Goal: Navigation & Orientation: Find specific page/section

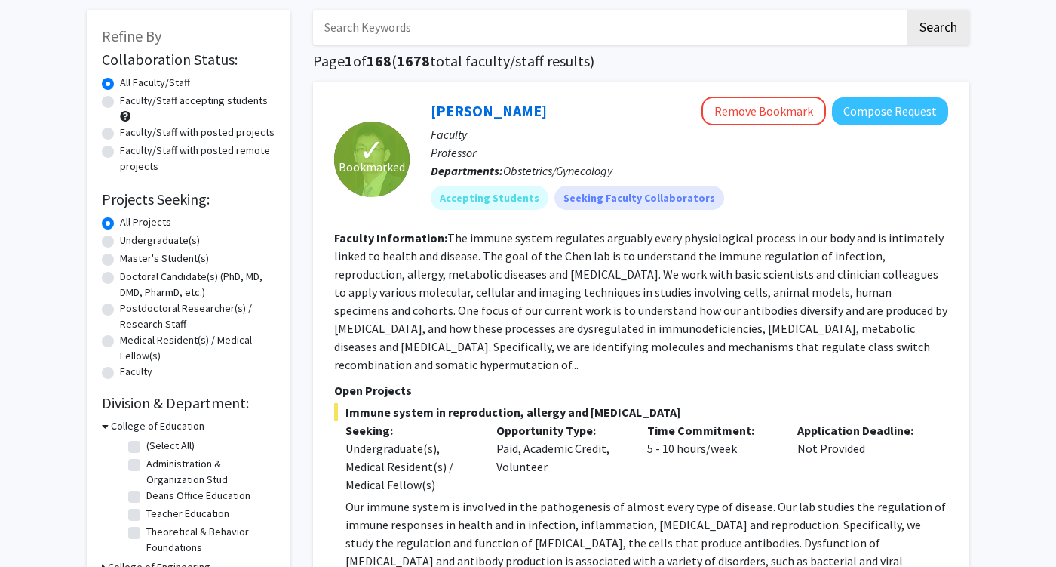
scroll to position [79, 0]
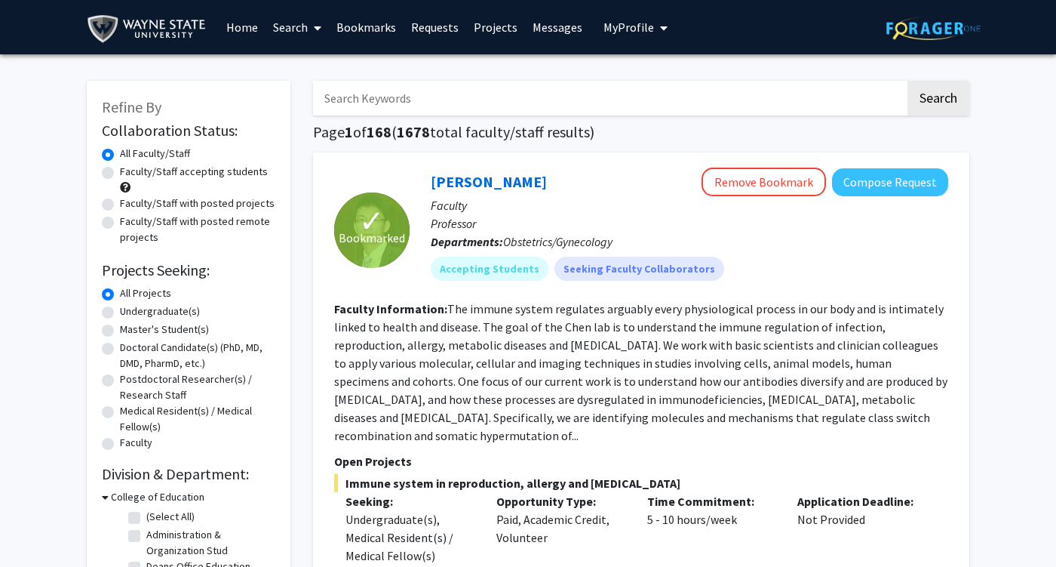
click at [370, 32] on link "Bookmarks" at bounding box center [366, 27] width 75 height 53
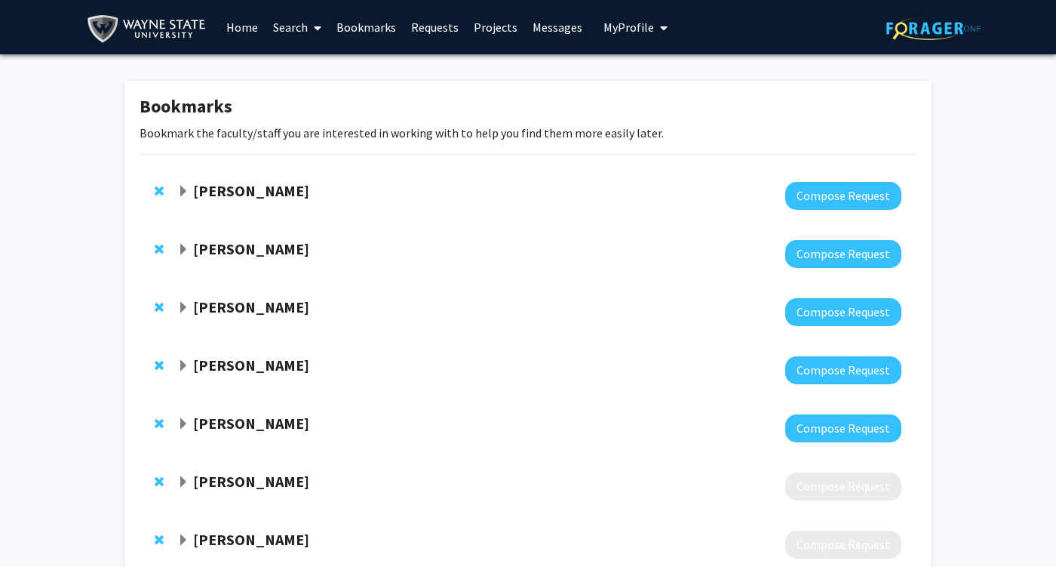
click at [255, 30] on link "Home" at bounding box center [242, 27] width 47 height 53
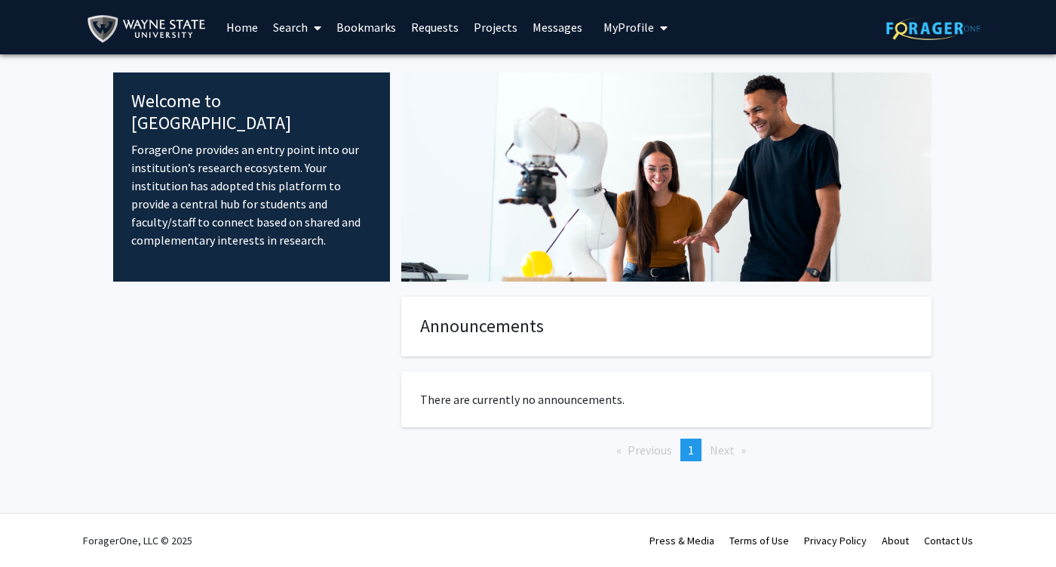
click at [443, 31] on link "Requests" at bounding box center [435, 27] width 63 height 53
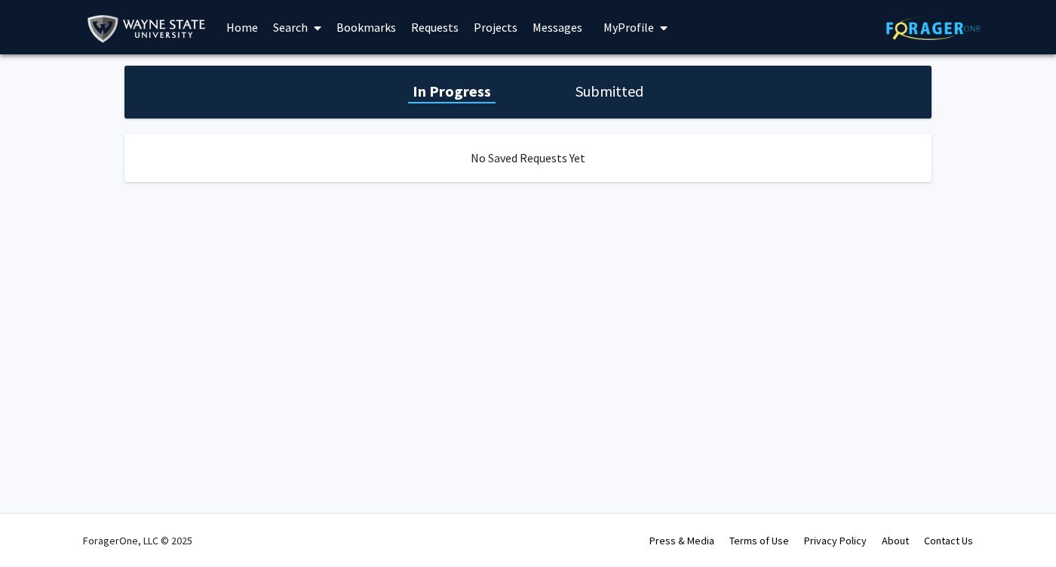
click at [507, 30] on link "Projects" at bounding box center [495, 27] width 59 height 53
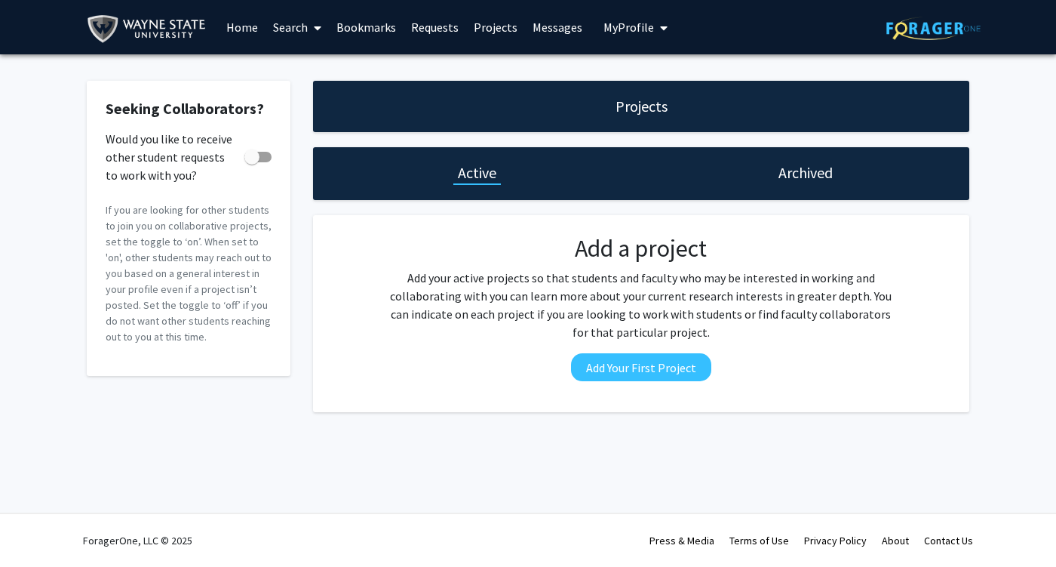
click at [563, 34] on link "Messages" at bounding box center [557, 27] width 65 height 53
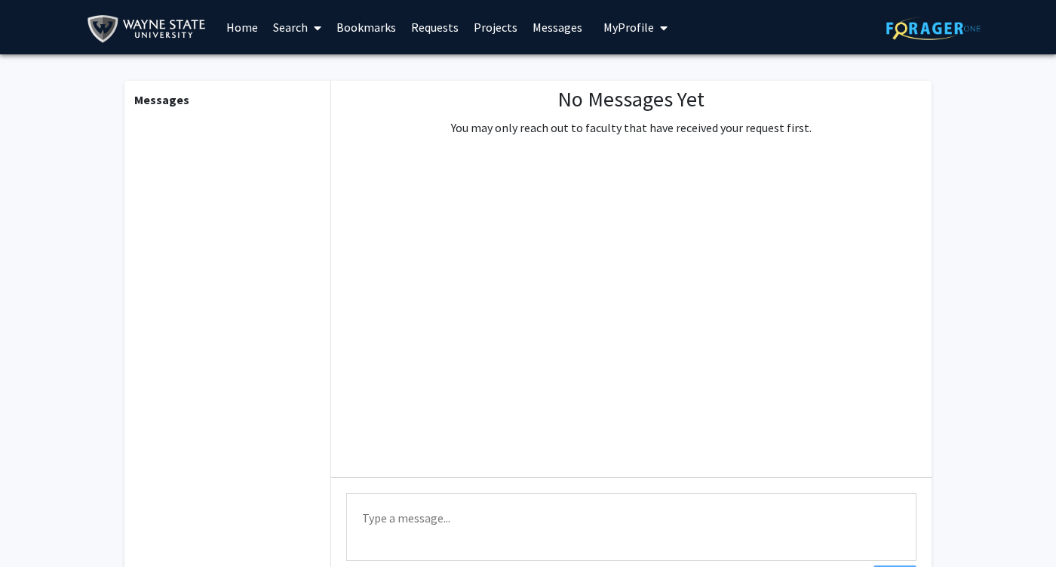
click at [364, 26] on link "Bookmarks" at bounding box center [366, 27] width 75 height 53
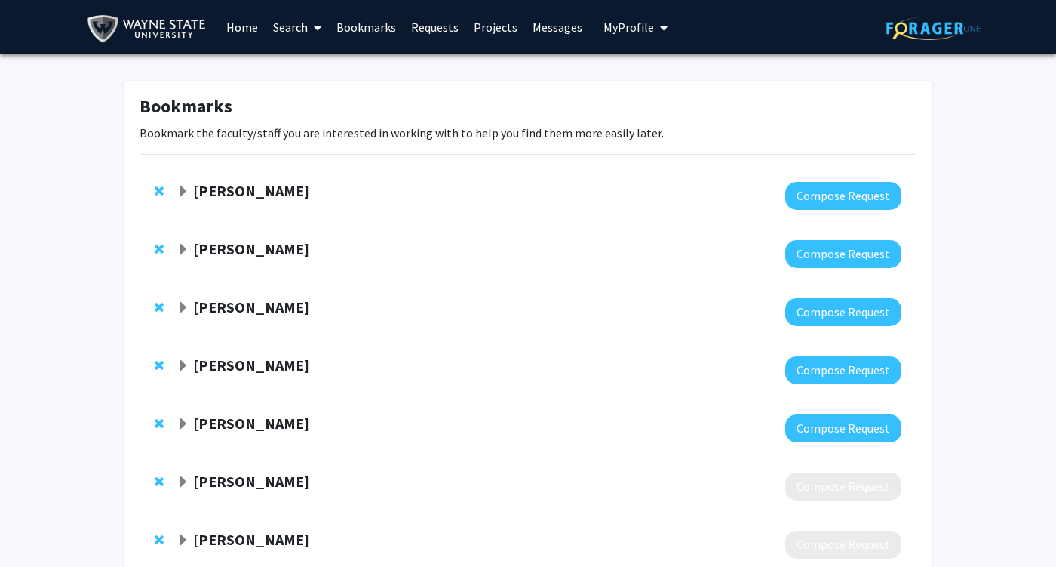
click at [319, 28] on icon at bounding box center [318, 28] width 8 height 12
click at [321, 66] on span "Faculty/Staff" at bounding box center [321, 69] width 111 height 30
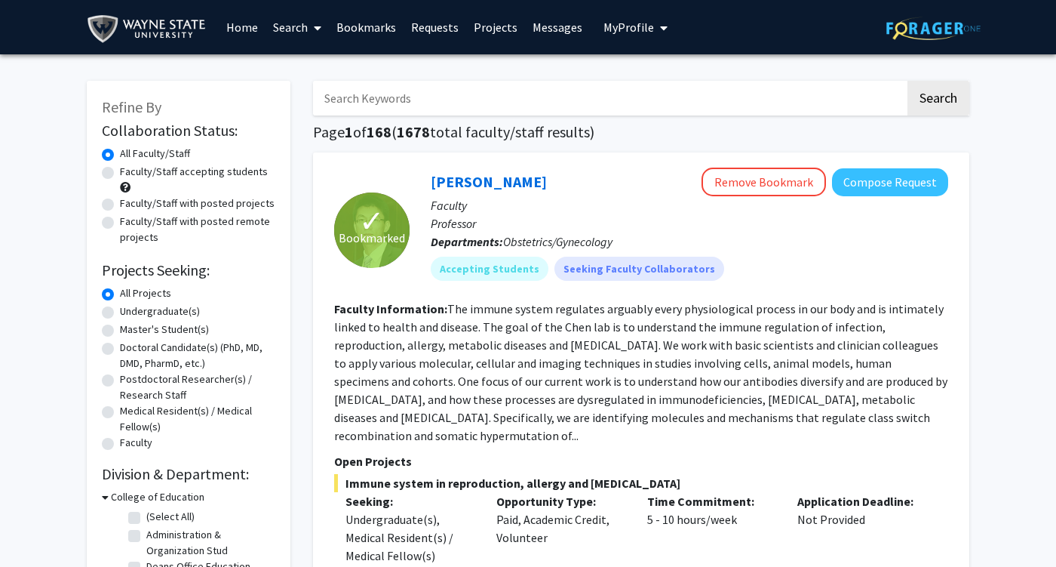
click at [309, 16] on span at bounding box center [315, 28] width 14 height 53
click at [297, 88] on span "Students" at bounding box center [312, 100] width 92 height 30
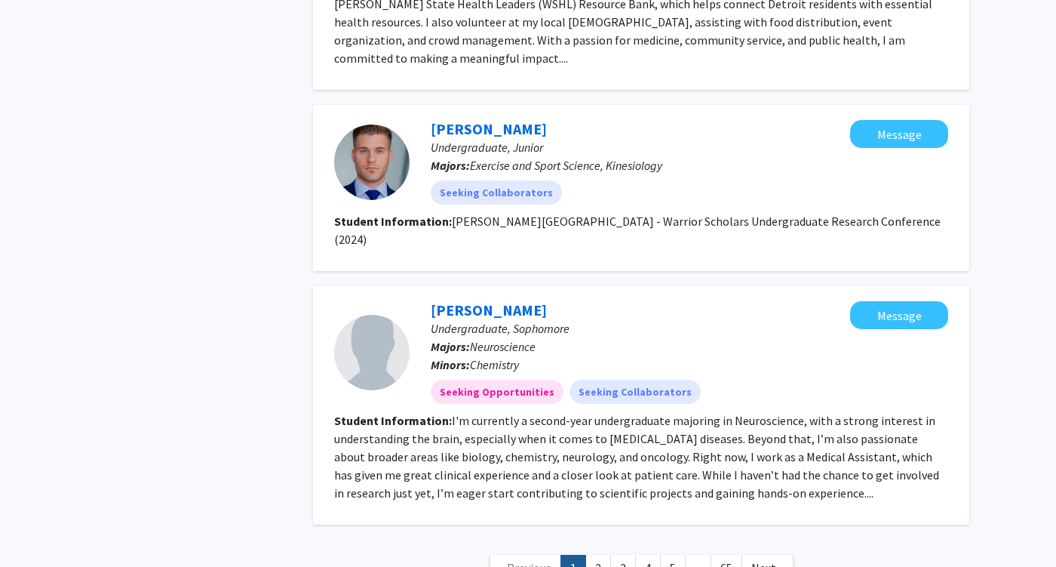
scroll to position [2057, 0]
click at [605, 555] on link "2" at bounding box center [598, 568] width 26 height 26
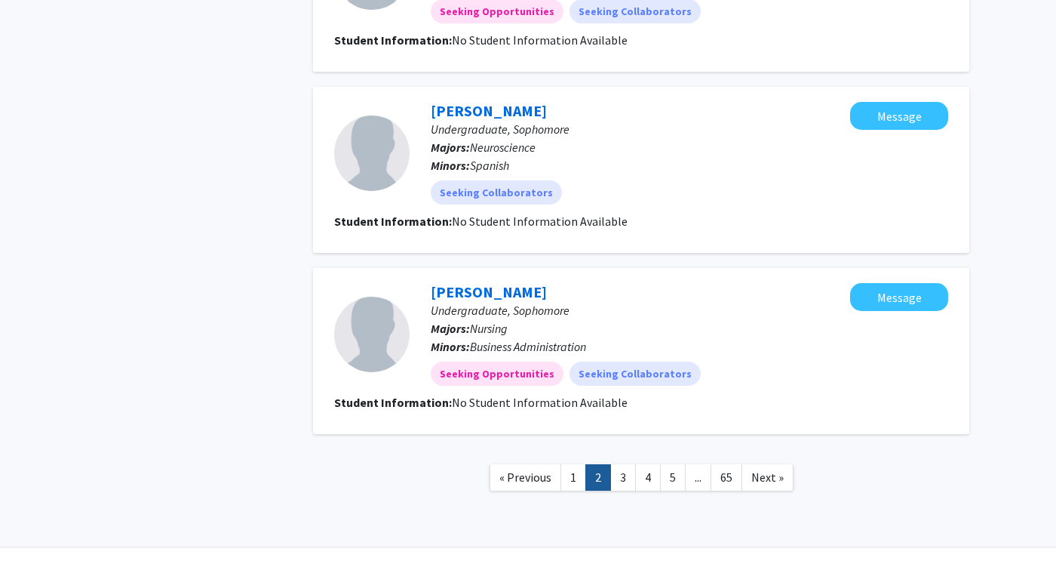
scroll to position [1749, 0]
click at [621, 465] on link "3" at bounding box center [623, 478] width 26 height 26
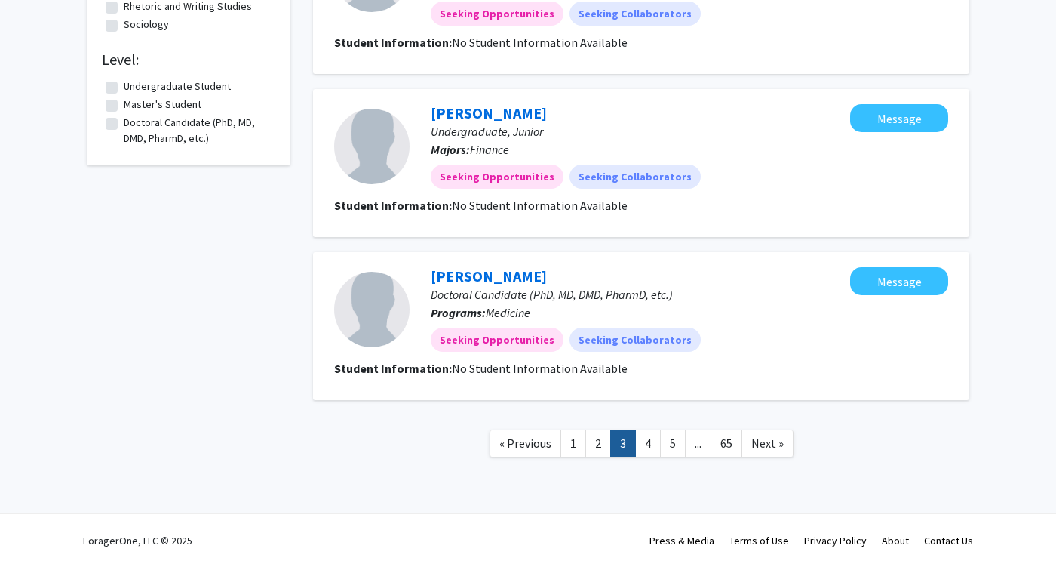
scroll to position [1441, 0]
click at [651, 449] on link "4" at bounding box center [648, 443] width 26 height 26
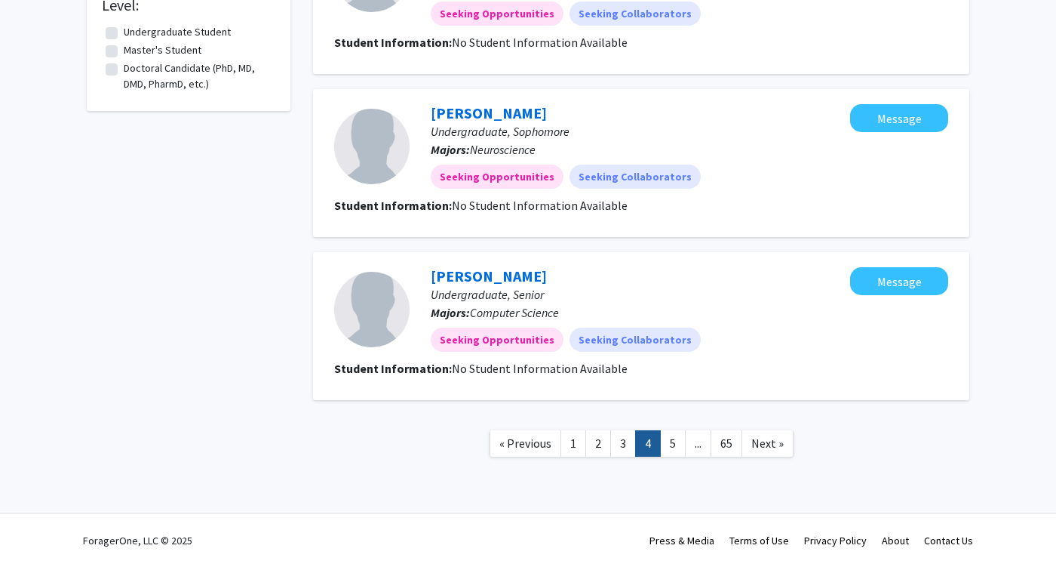
scroll to position [1495, 0]
click at [673, 451] on link "5" at bounding box center [673, 443] width 26 height 26
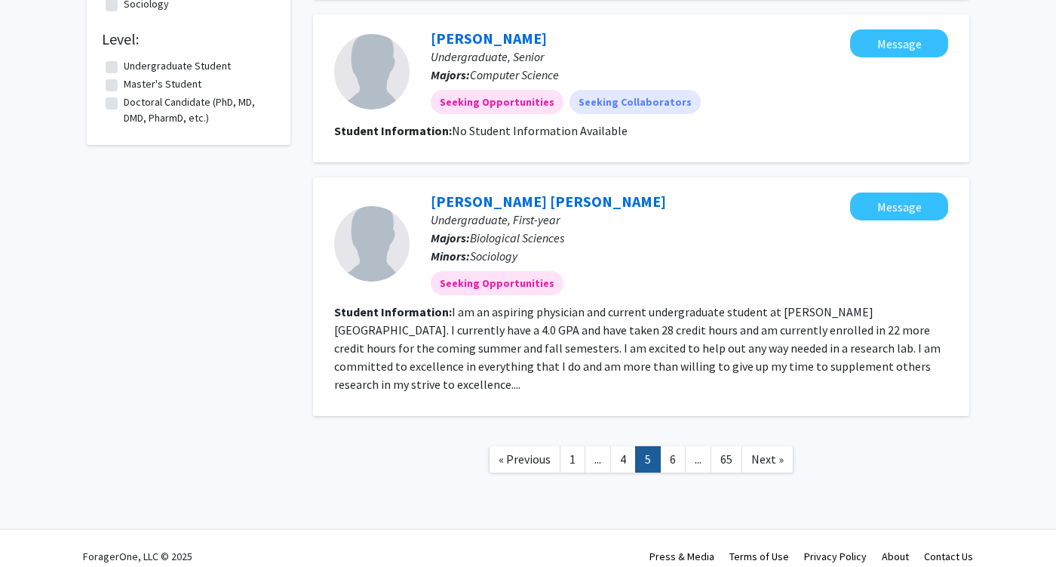
scroll to position [1459, 0]
click at [671, 450] on link "6" at bounding box center [673, 460] width 26 height 26
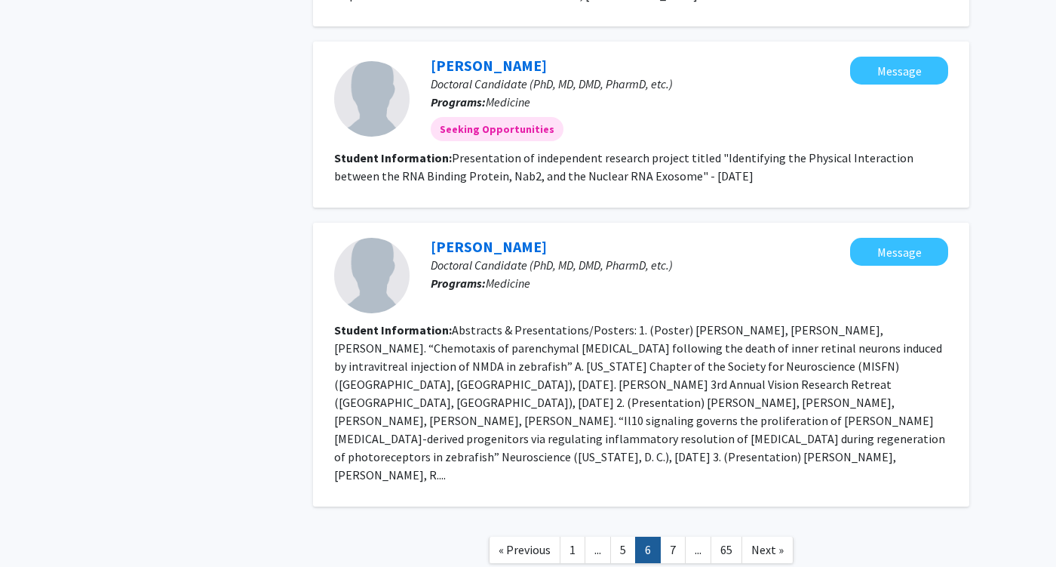
scroll to position [2111, 0]
click at [676, 522] on nav "« Previous 1 ... 5 6 7 ... 65 Next »" at bounding box center [641, 552] width 656 height 61
click at [676, 537] on link "7" at bounding box center [673, 550] width 26 height 26
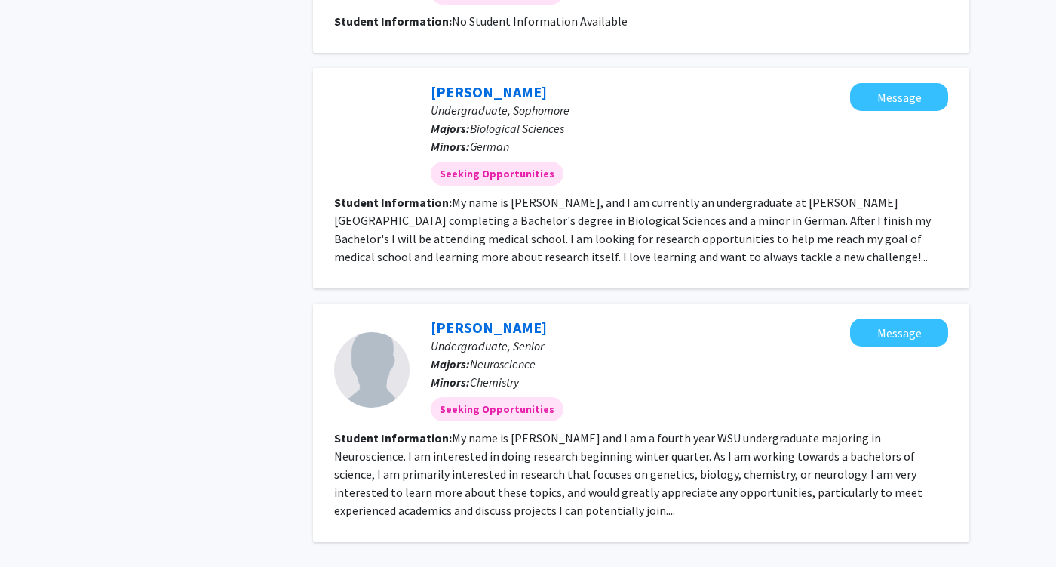
scroll to position [2102, 0]
